Goal: Find specific page/section: Find specific page/section

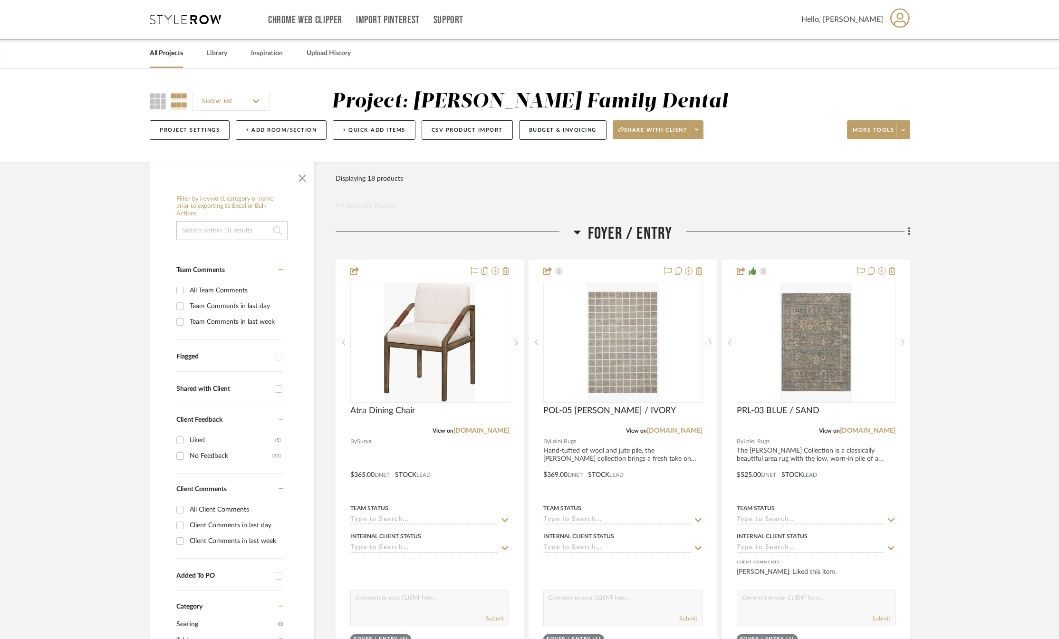
click at [165, 52] on link "All Projects" at bounding box center [166, 53] width 33 height 13
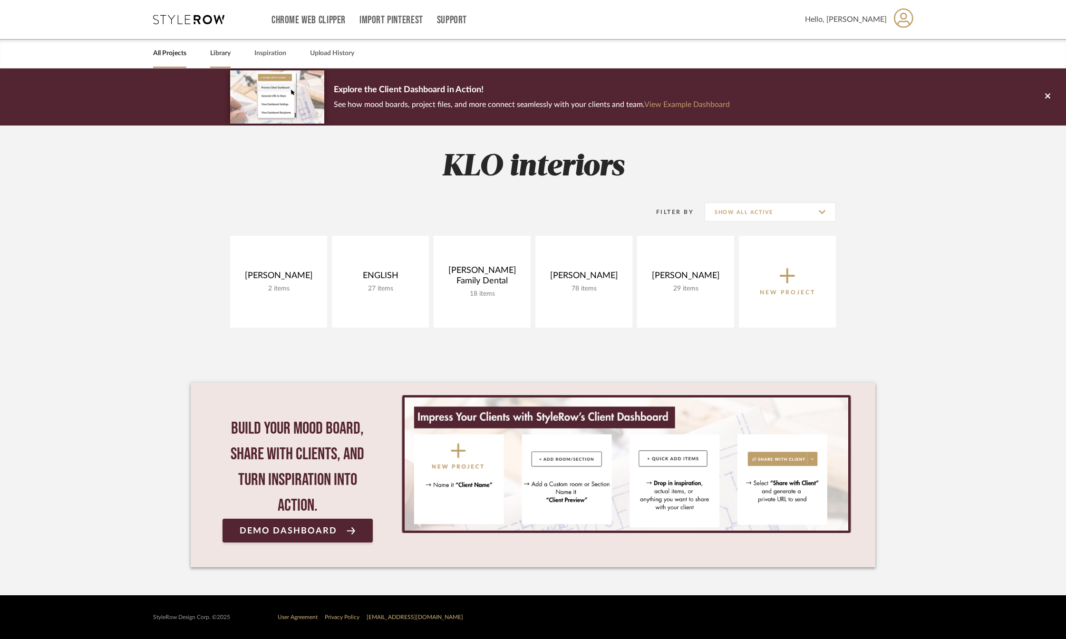
click at [221, 57] on link "Library" at bounding box center [220, 53] width 20 height 13
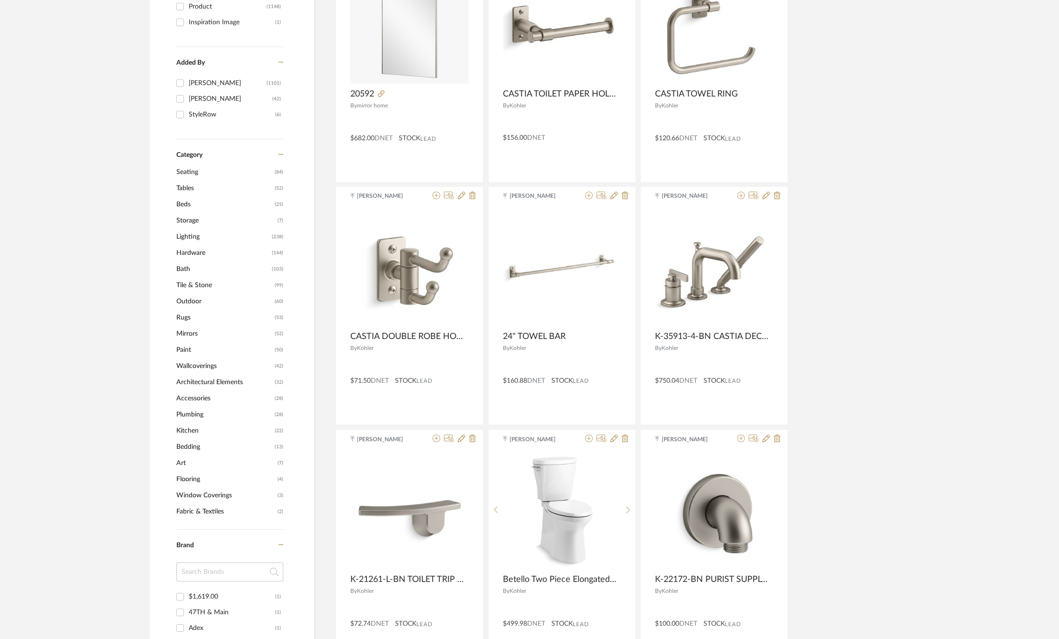
scroll to position [95, 0]
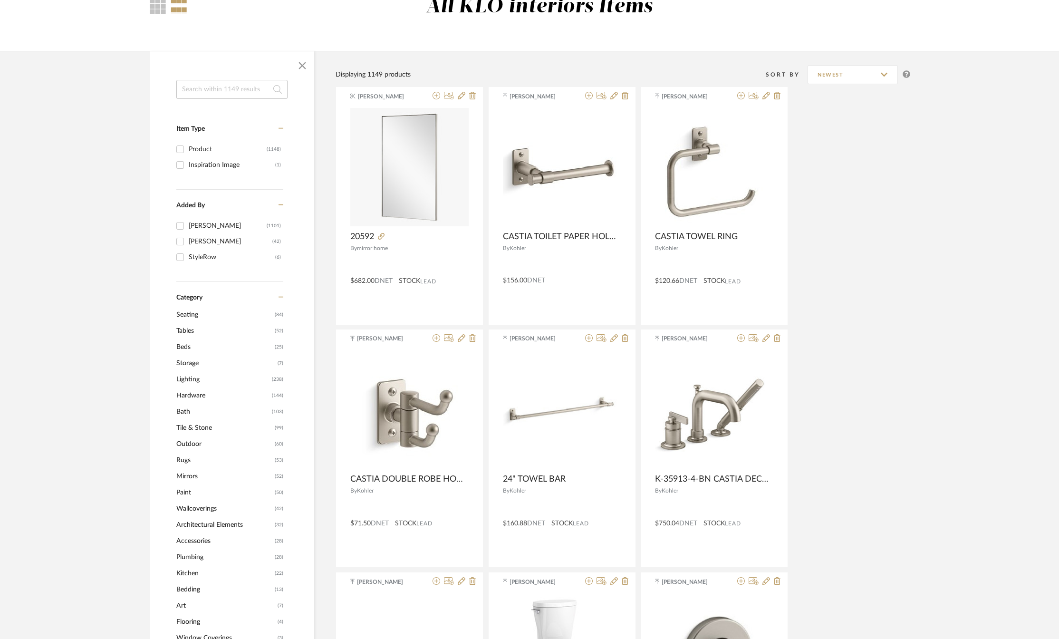
click at [227, 91] on input at bounding box center [231, 89] width 111 height 19
type input "lamps"
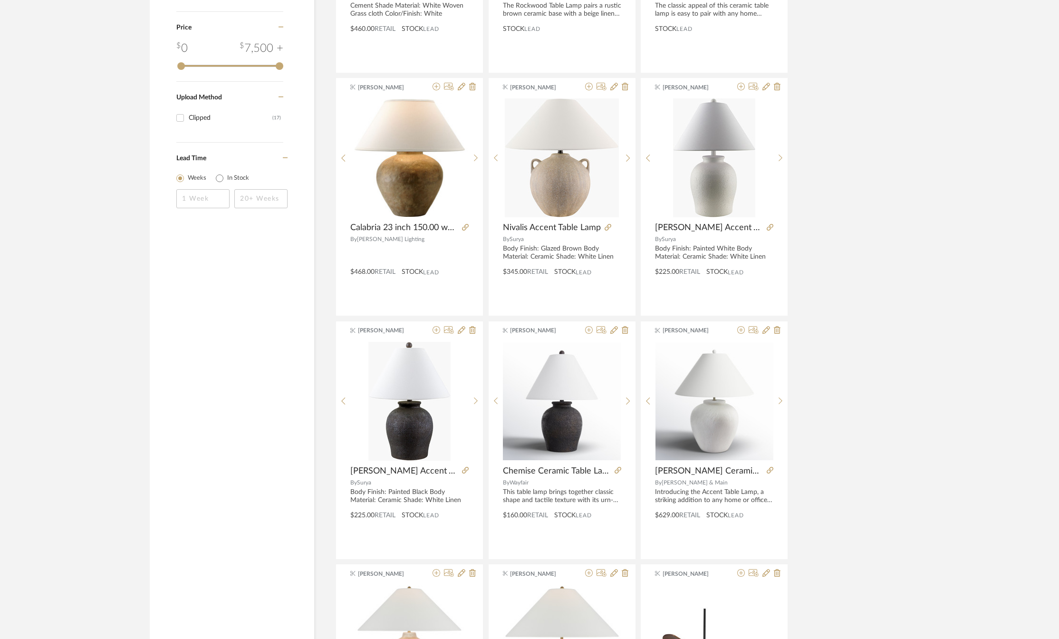
scroll to position [808, 0]
